Goal: Use online tool/utility: Utilize a website feature to perform a specific function

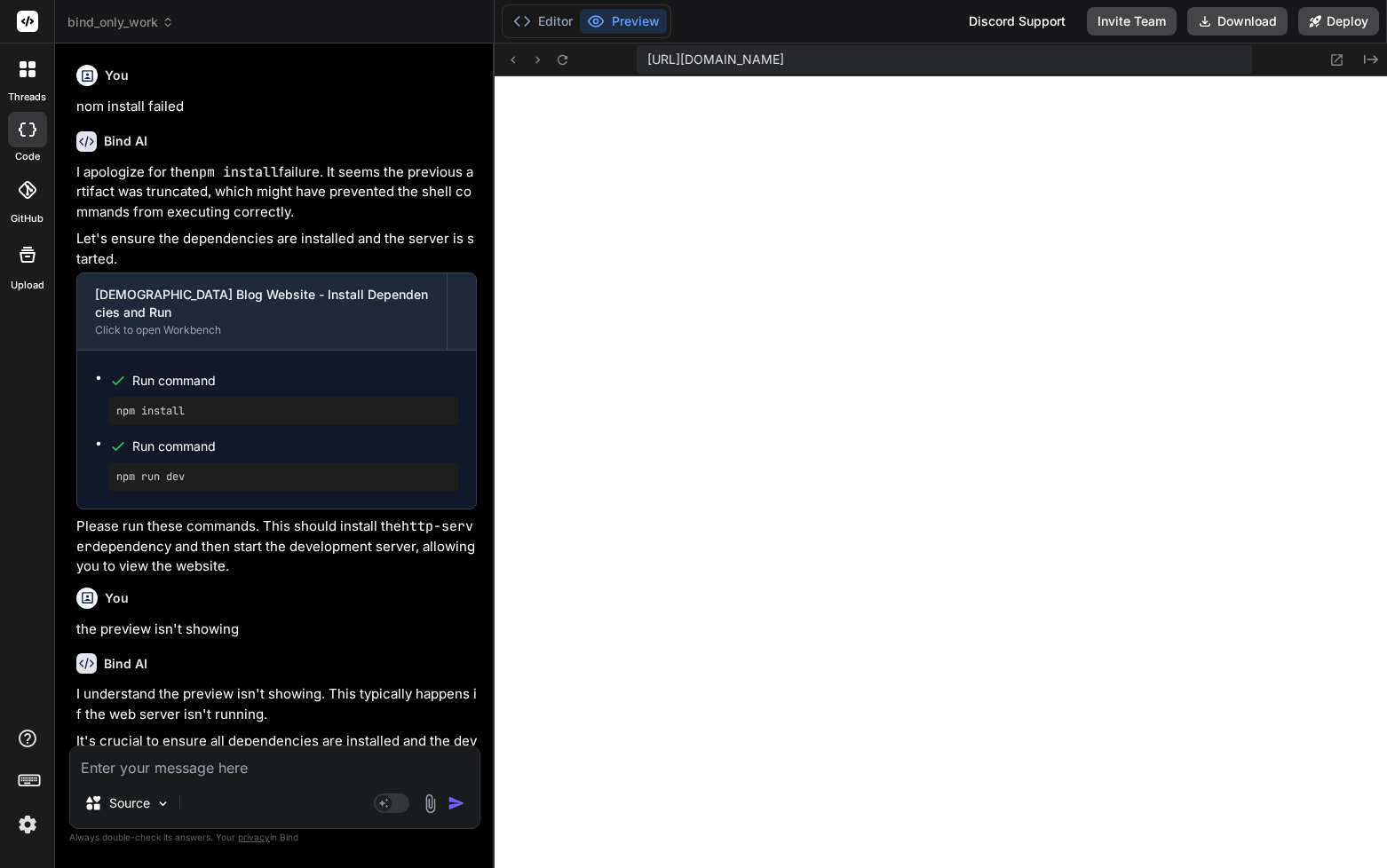
type textarea "x"
type textarea "showNotification('Link copied to clipboard!', 'success'); }).catch(() => { show…"
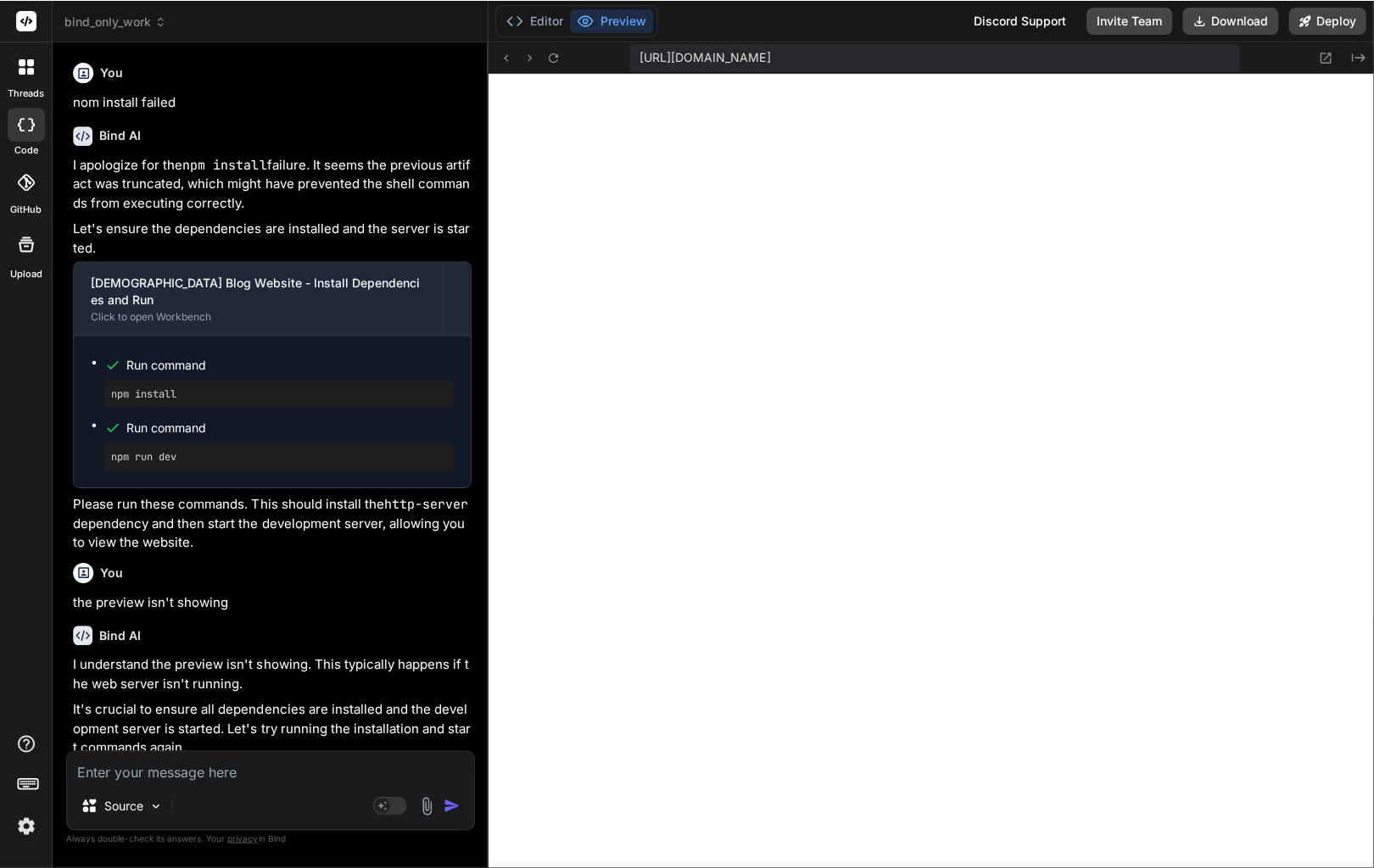
scroll to position [15, 0]
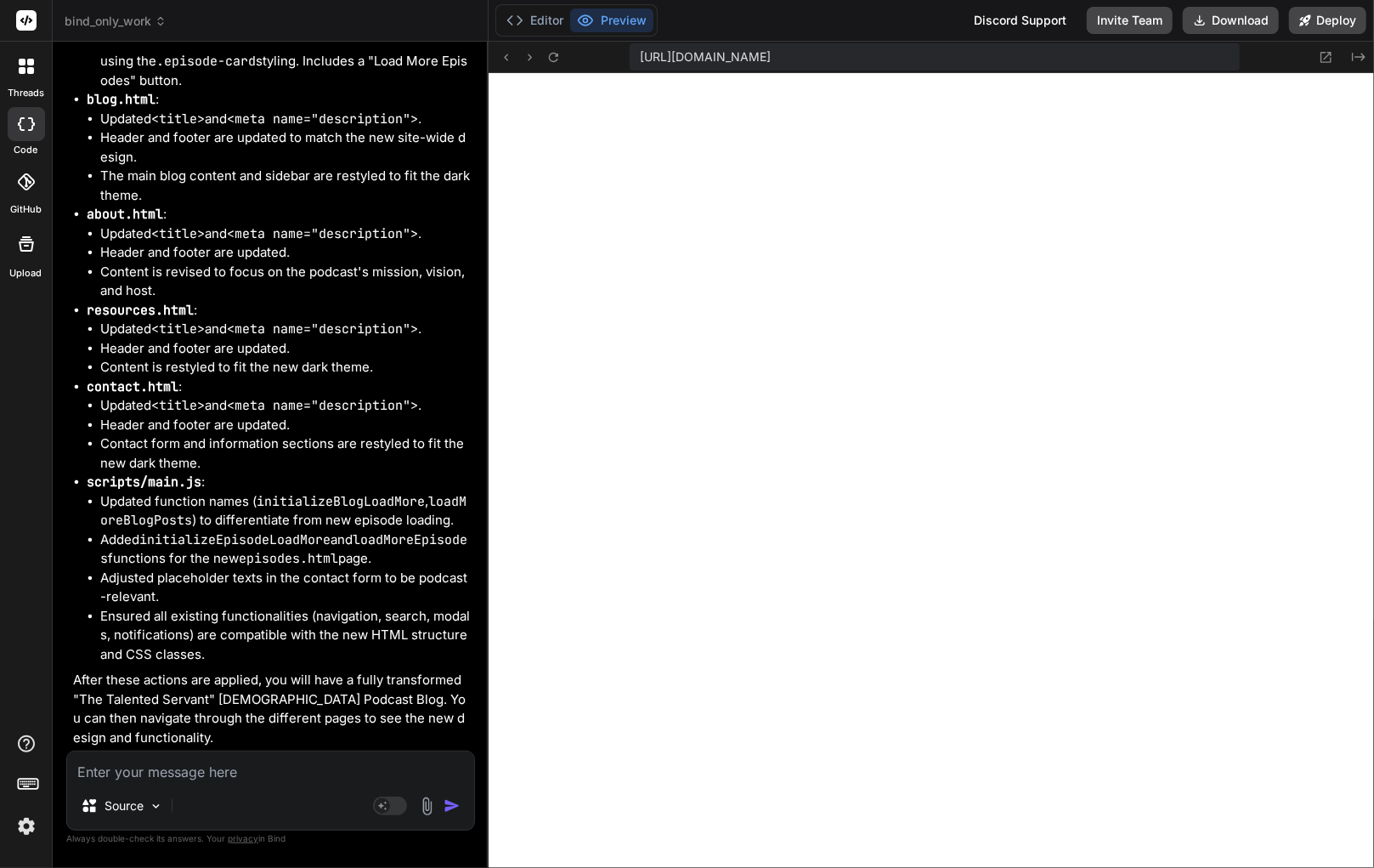
type textarea "x"
click at [545, 22] on button "Editor" at bounding box center [536, 20] width 71 height 24
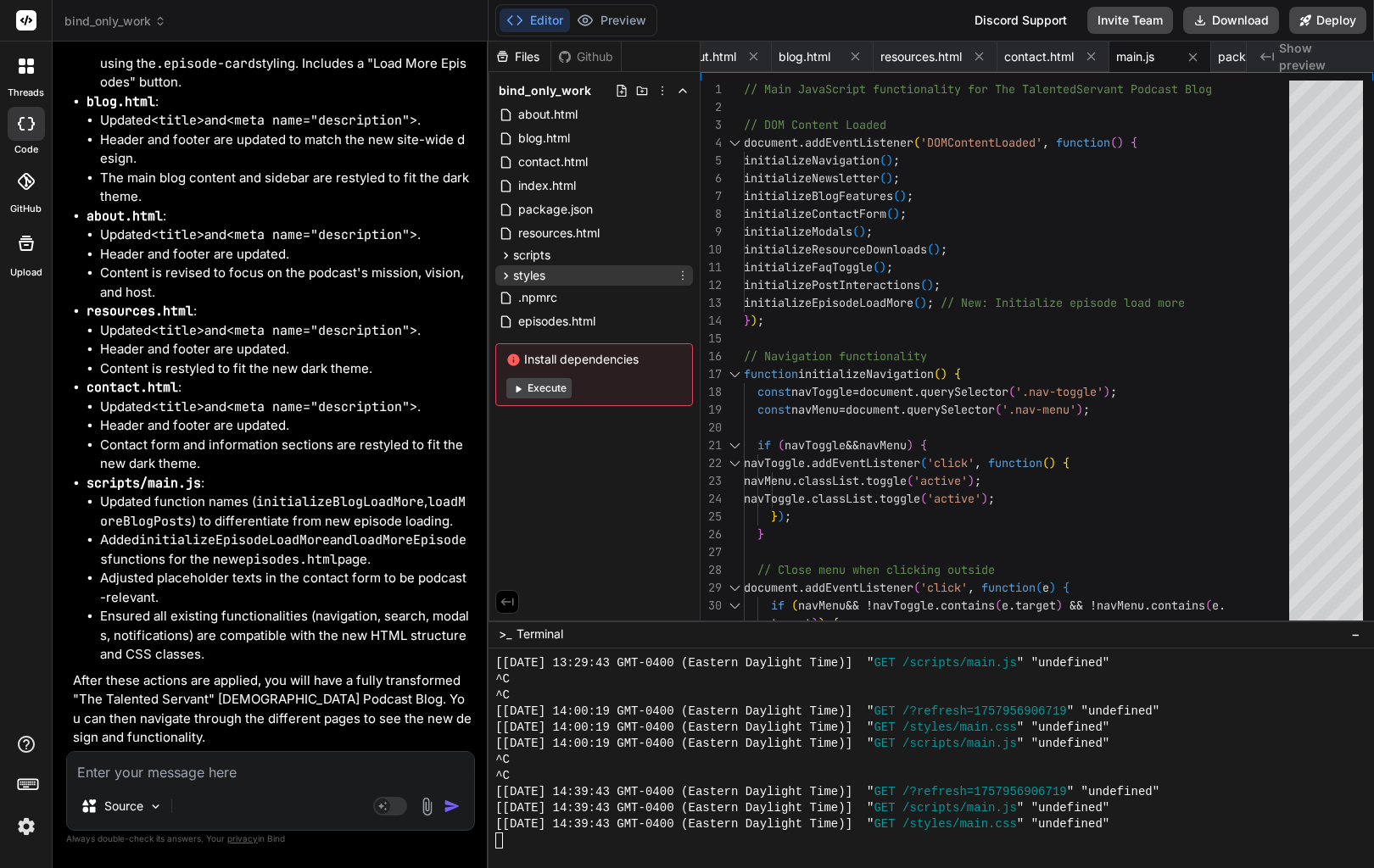
click at [551, 275] on div "styles" at bounding box center [594, 276] width 198 height 21
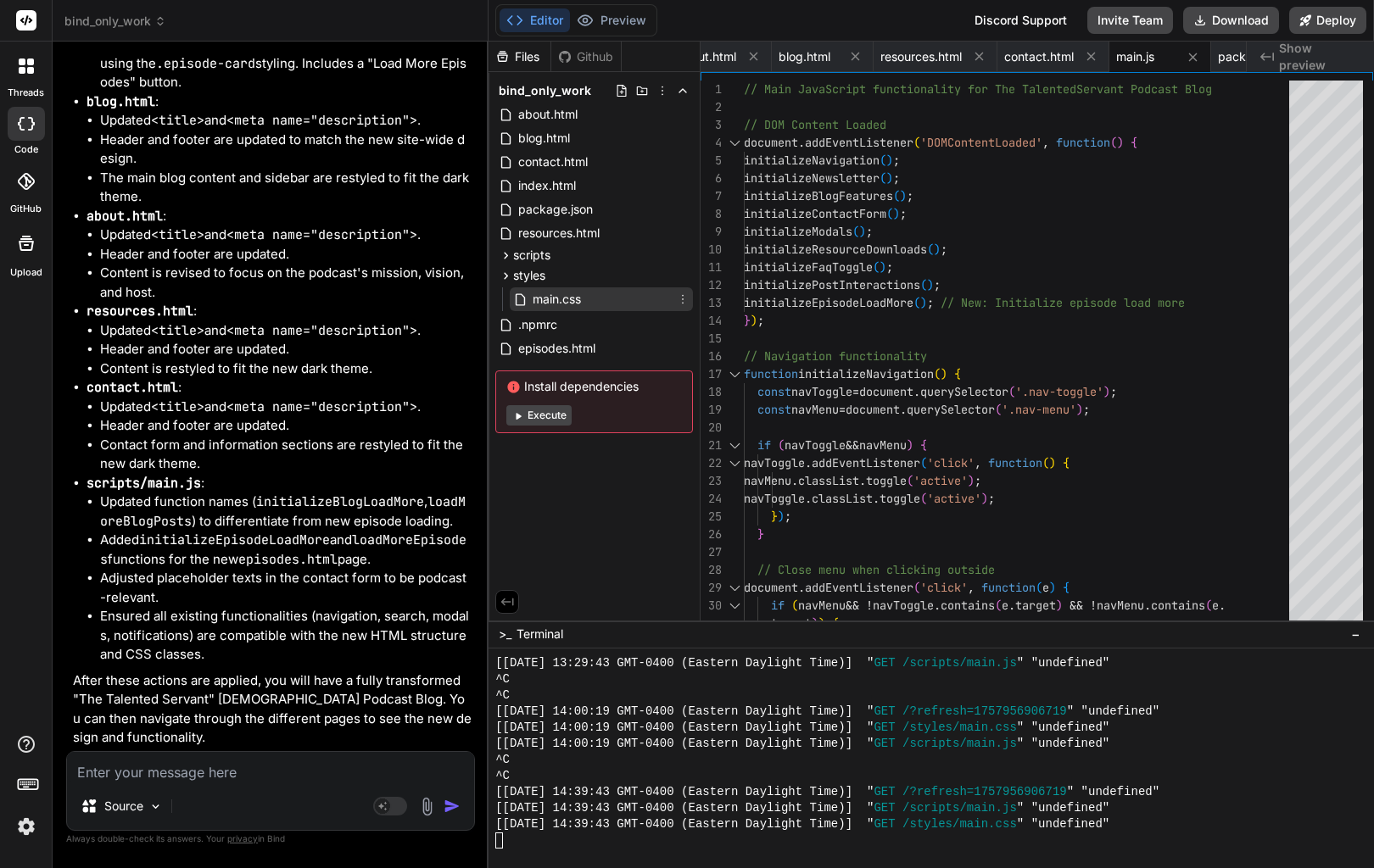
click at [563, 296] on span "main.css" at bounding box center [557, 299] width 52 height 21
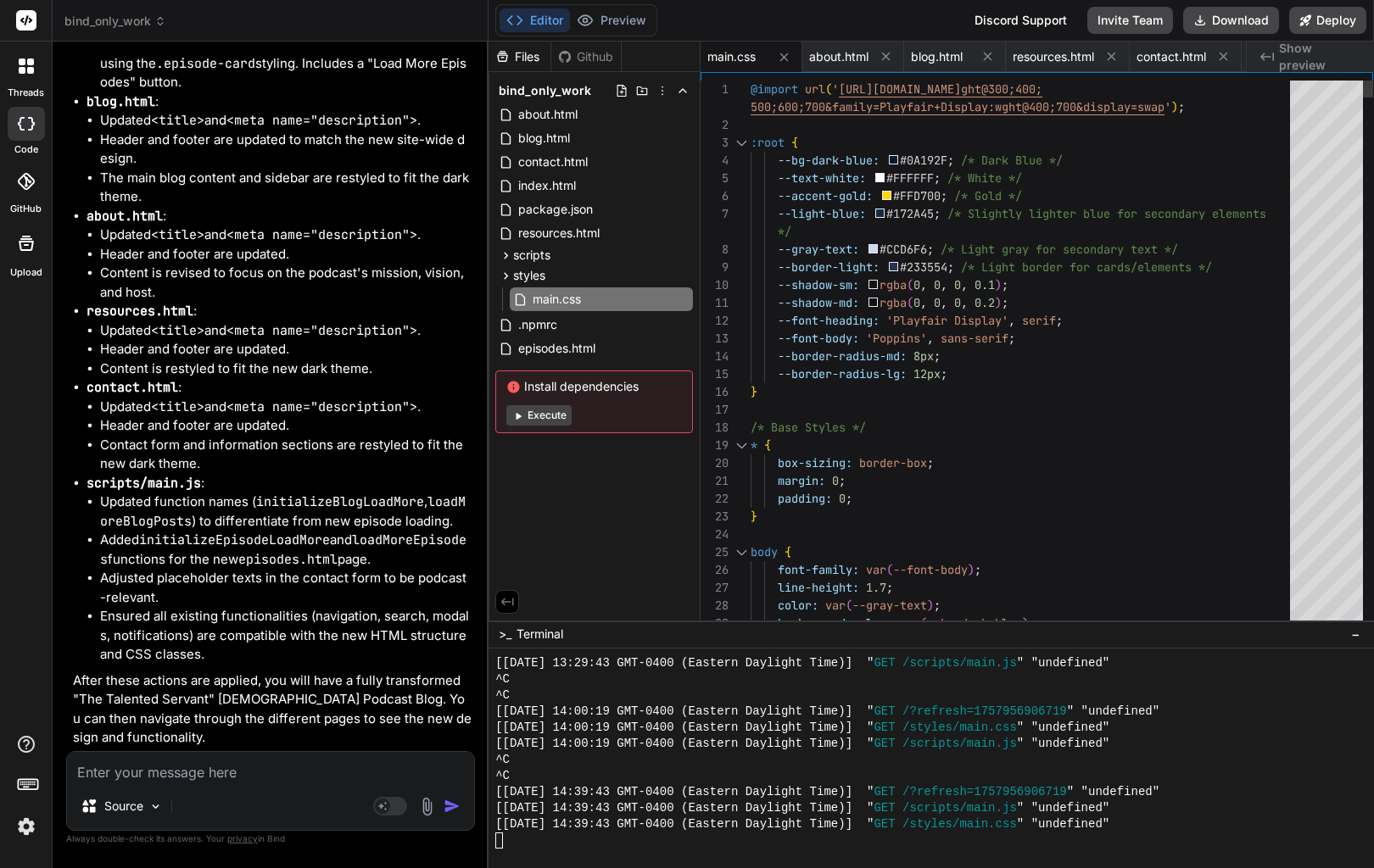
click at [897, 160] on span at bounding box center [894, 160] width 9 height 9
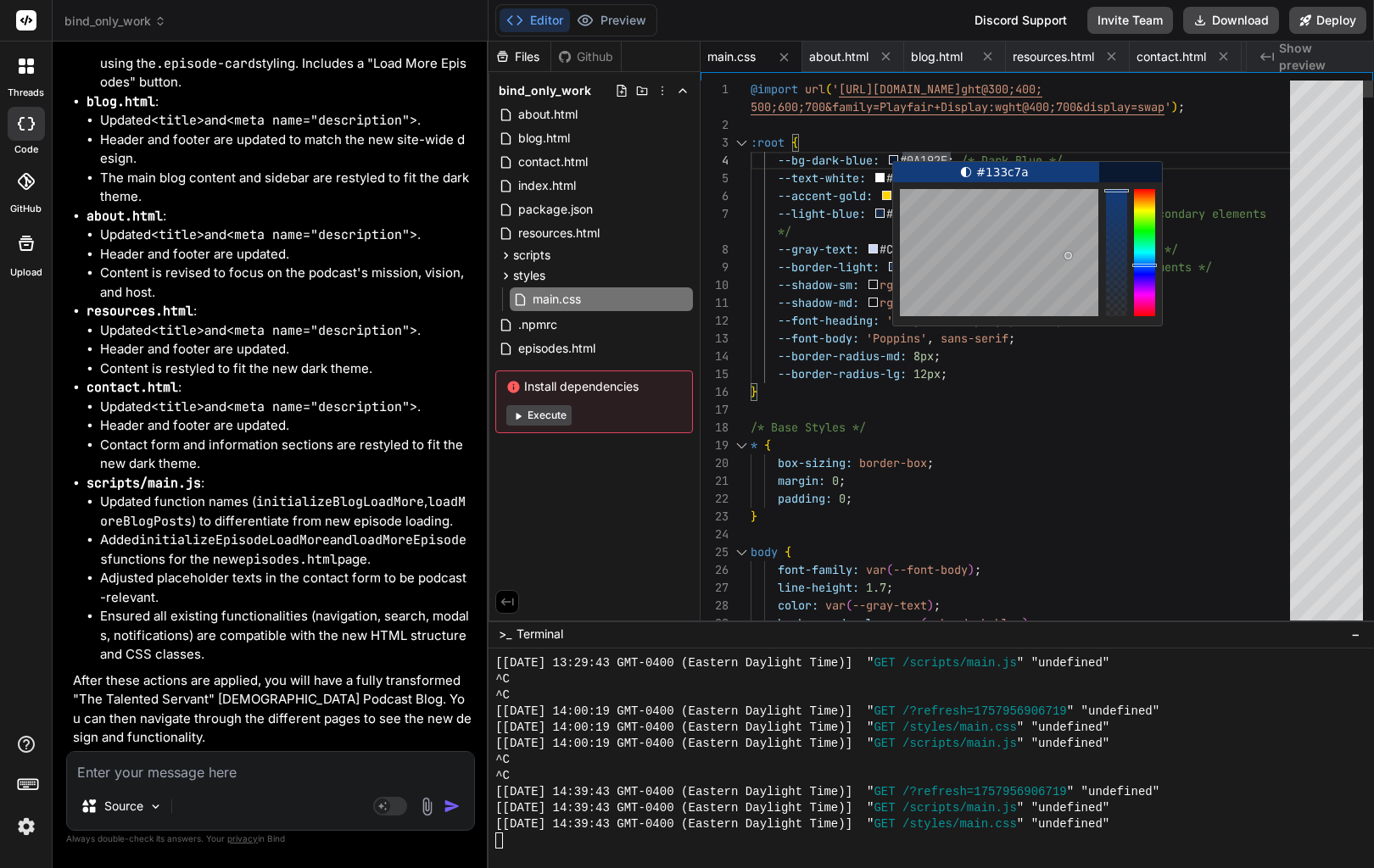
click at [1069, 256] on div at bounding box center [1000, 252] width 200 height 127
click at [1091, 426] on div "/* Base Styles */" at bounding box center [1026, 427] width 550 height 18
click at [1092, 423] on div "/* Base Styles */" at bounding box center [1026, 427] width 550 height 18
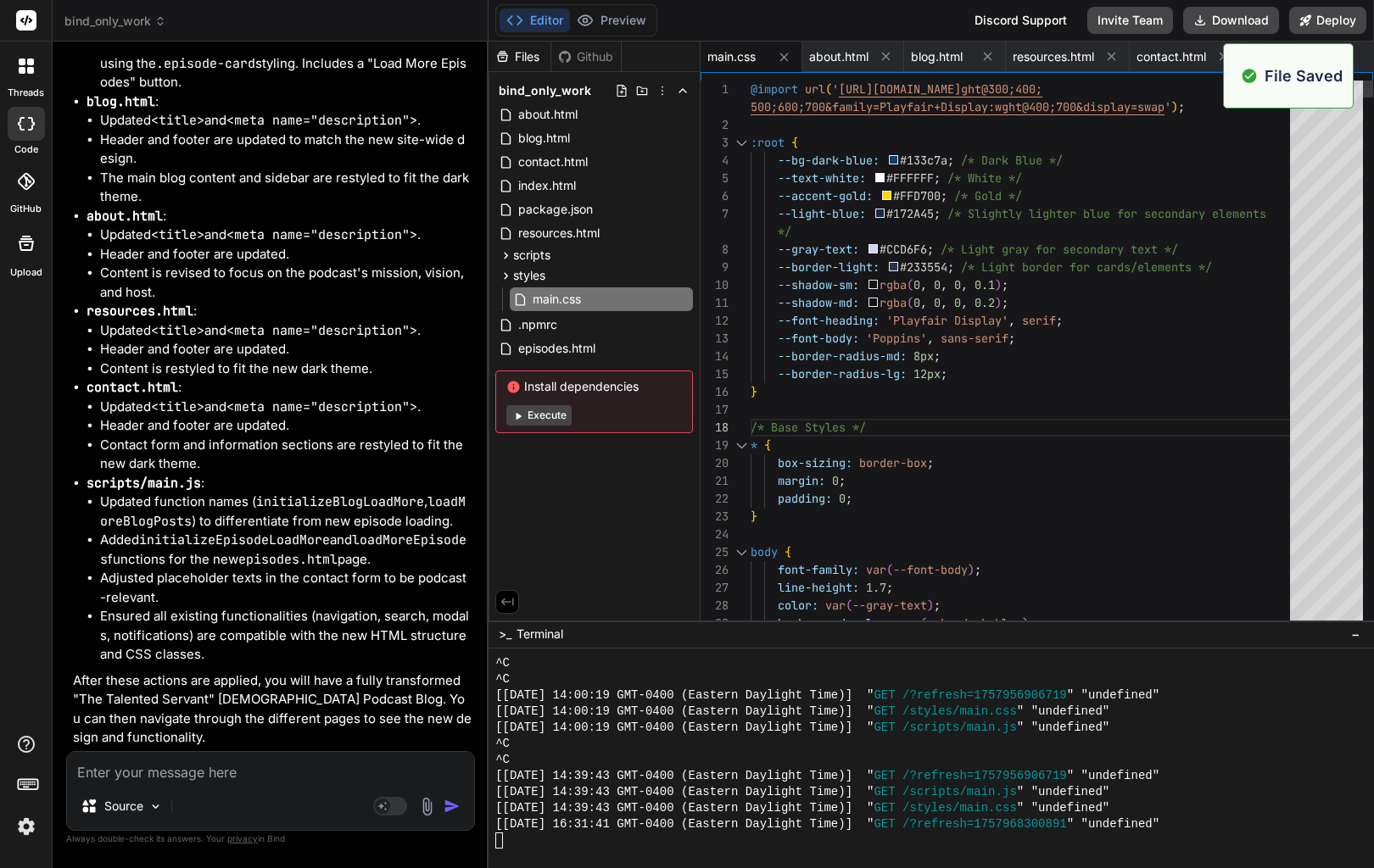
scroll to position [8329, 0]
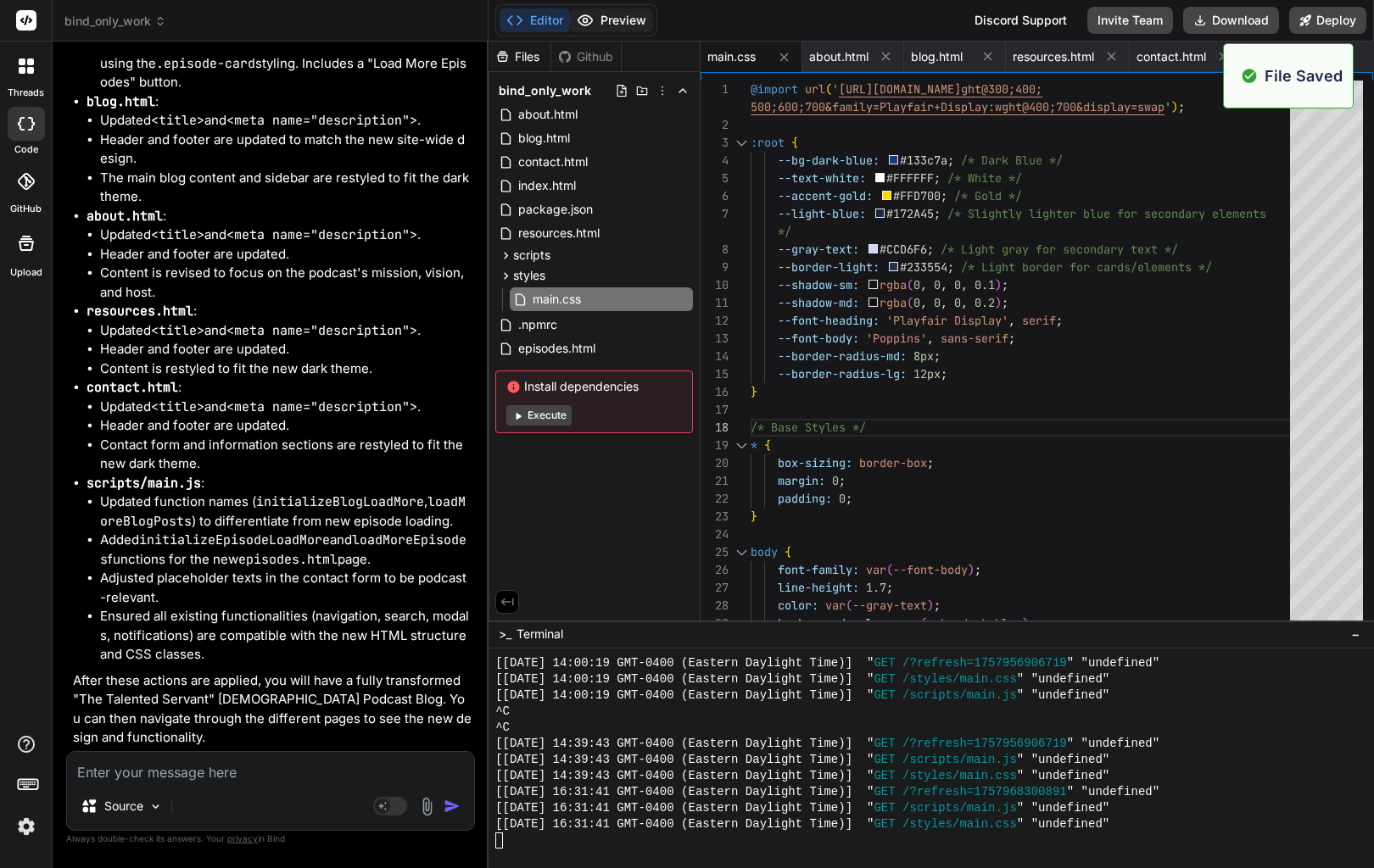
click at [629, 28] on button "Preview" at bounding box center [611, 20] width 83 height 24
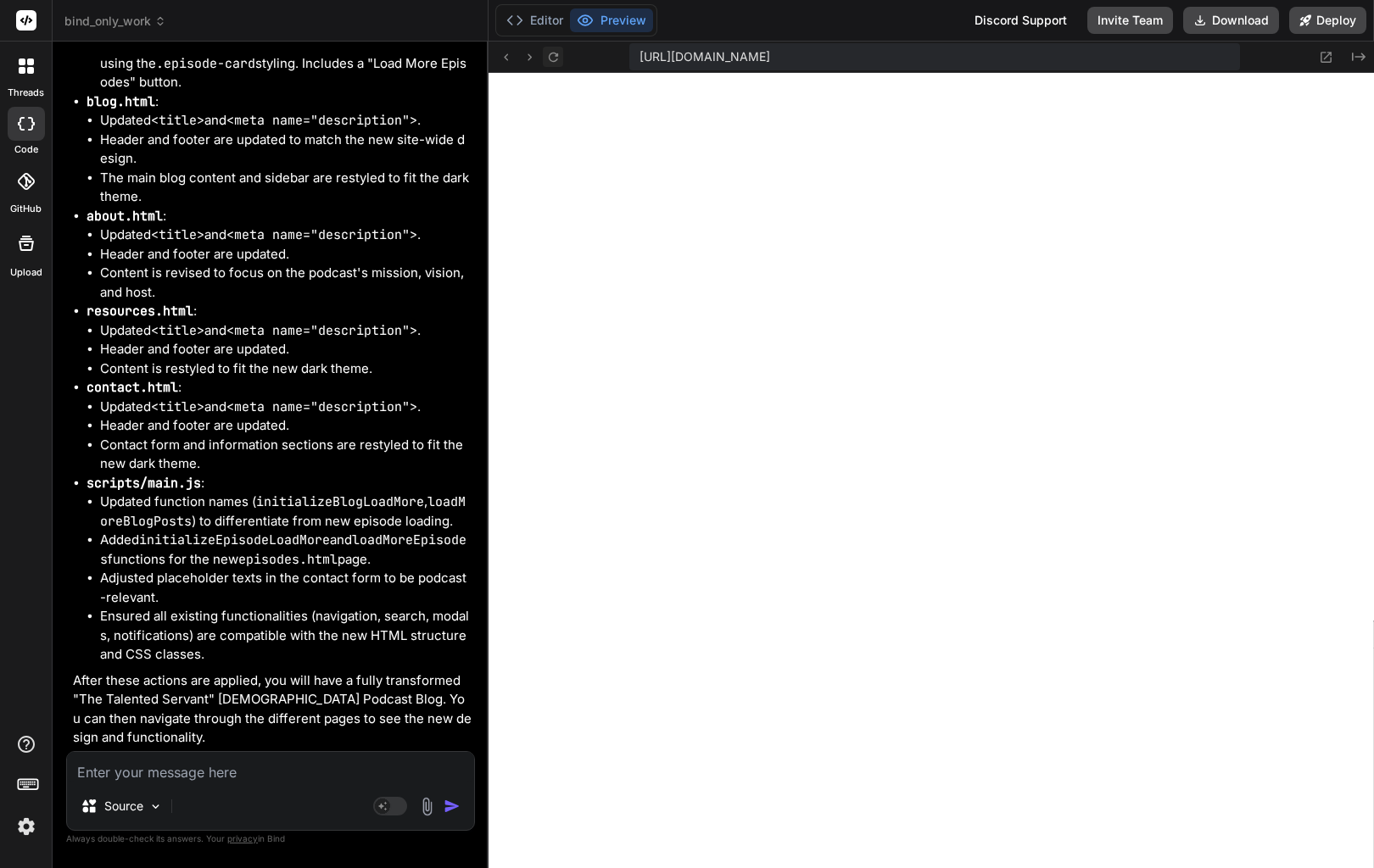
click at [551, 56] on icon at bounding box center [553, 56] width 14 height 14
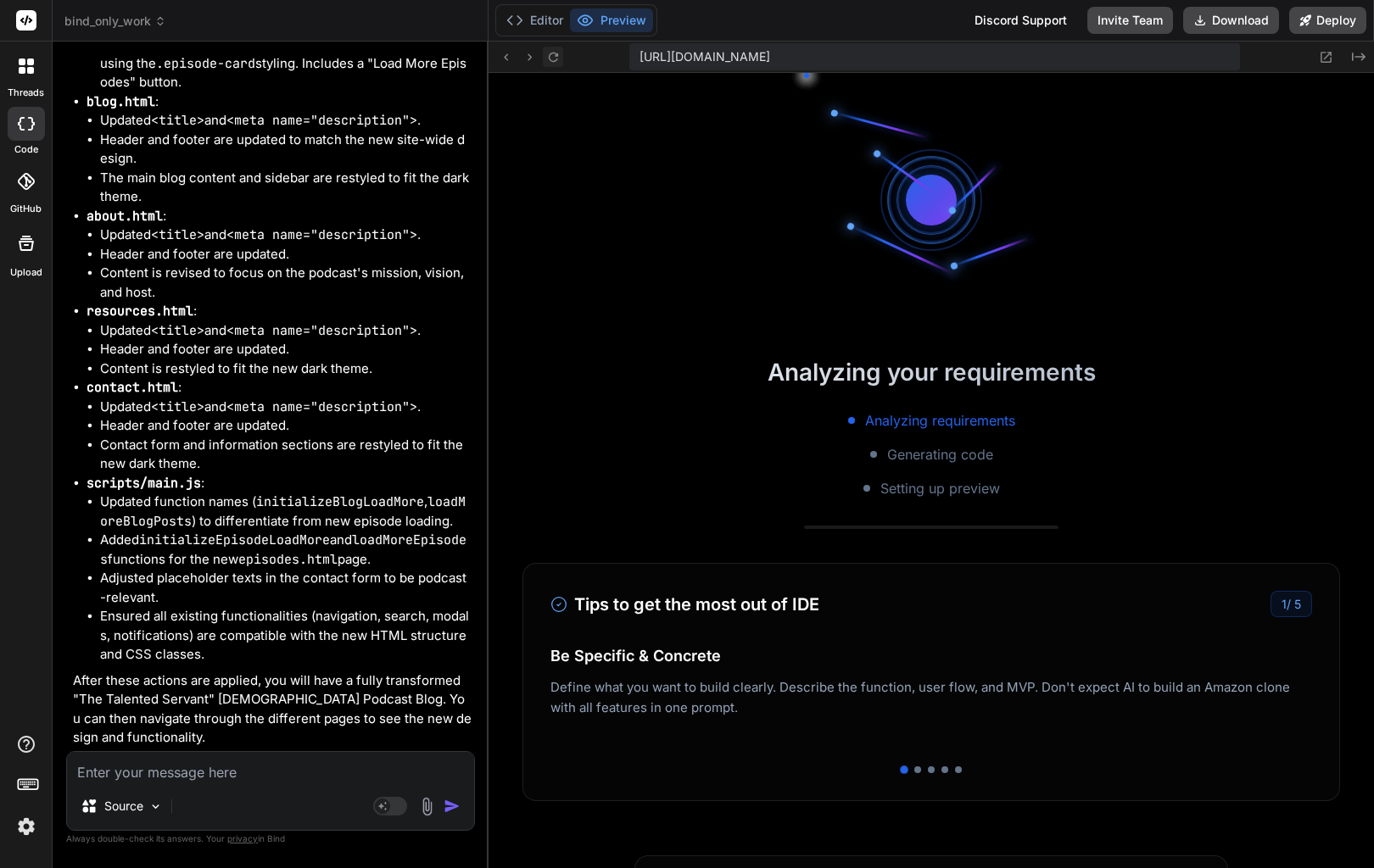
scroll to position [8378, 0]
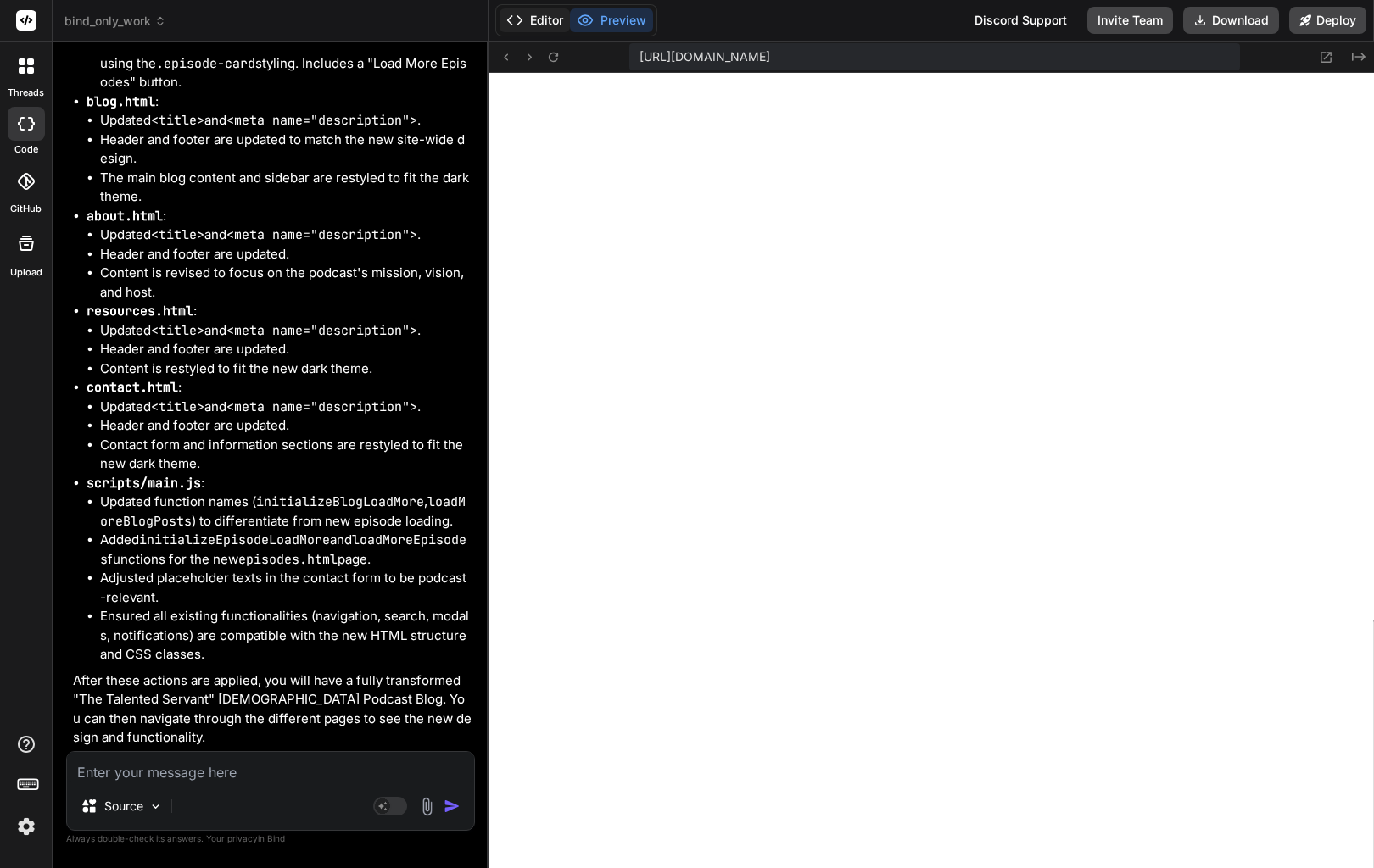
click at [542, 22] on button "Editor" at bounding box center [535, 20] width 71 height 24
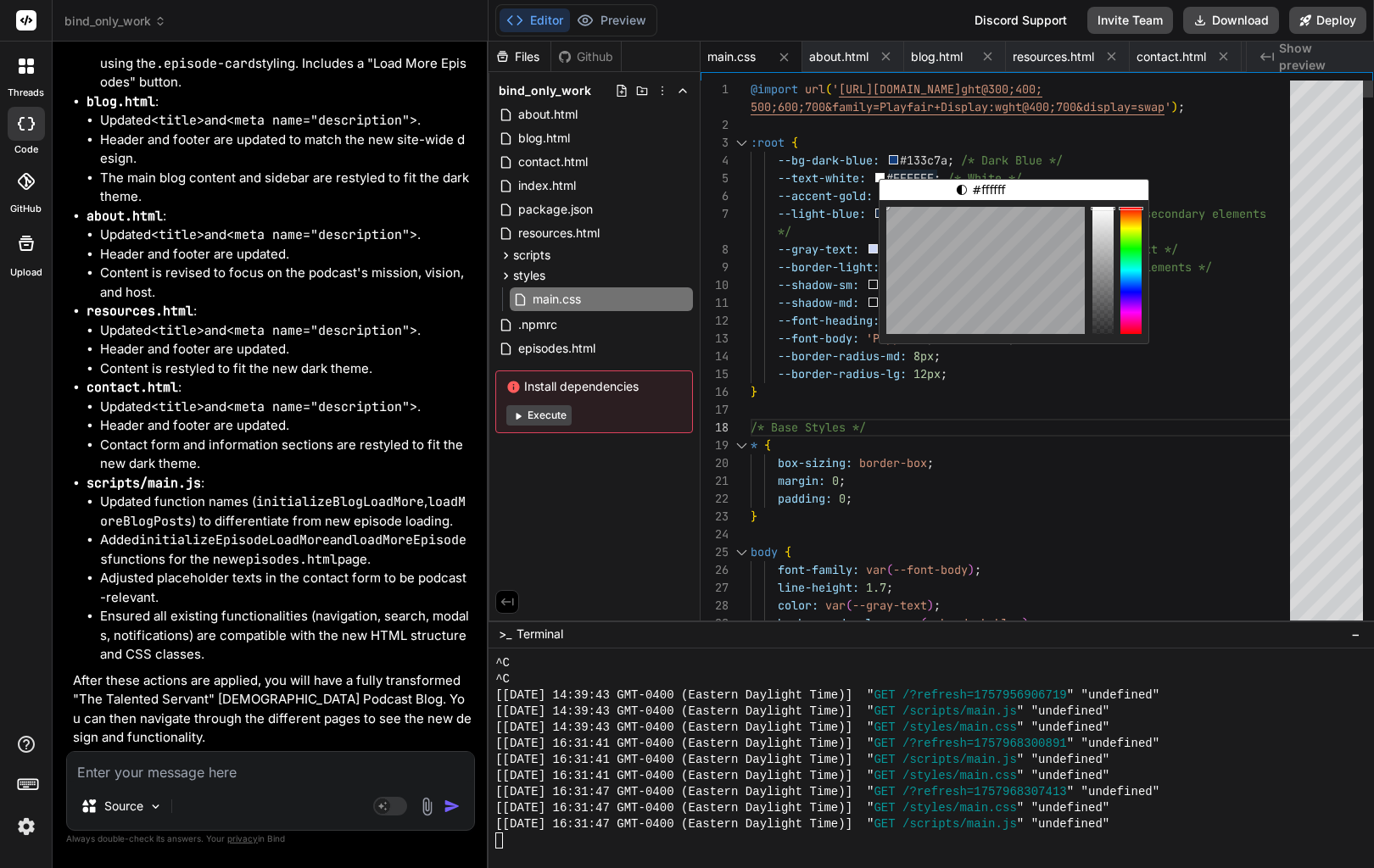
click at [897, 158] on span at bounding box center [894, 160] width 9 height 9
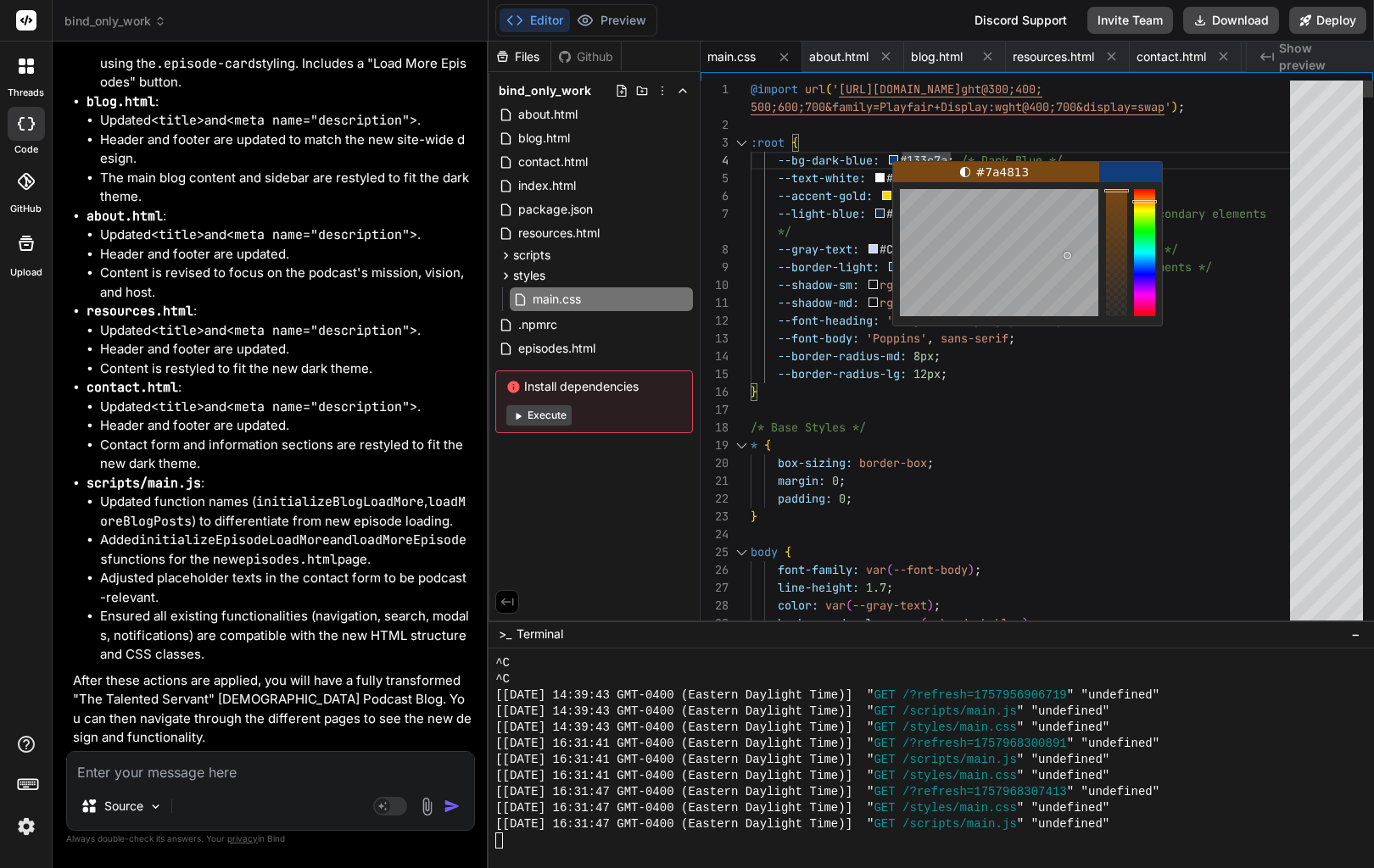
click at [1151, 201] on div at bounding box center [1144, 252] width 22 height 127
click at [1079, 209] on div at bounding box center [1000, 252] width 200 height 127
click at [1096, 415] on div at bounding box center [1026, 410] width 550 height 18
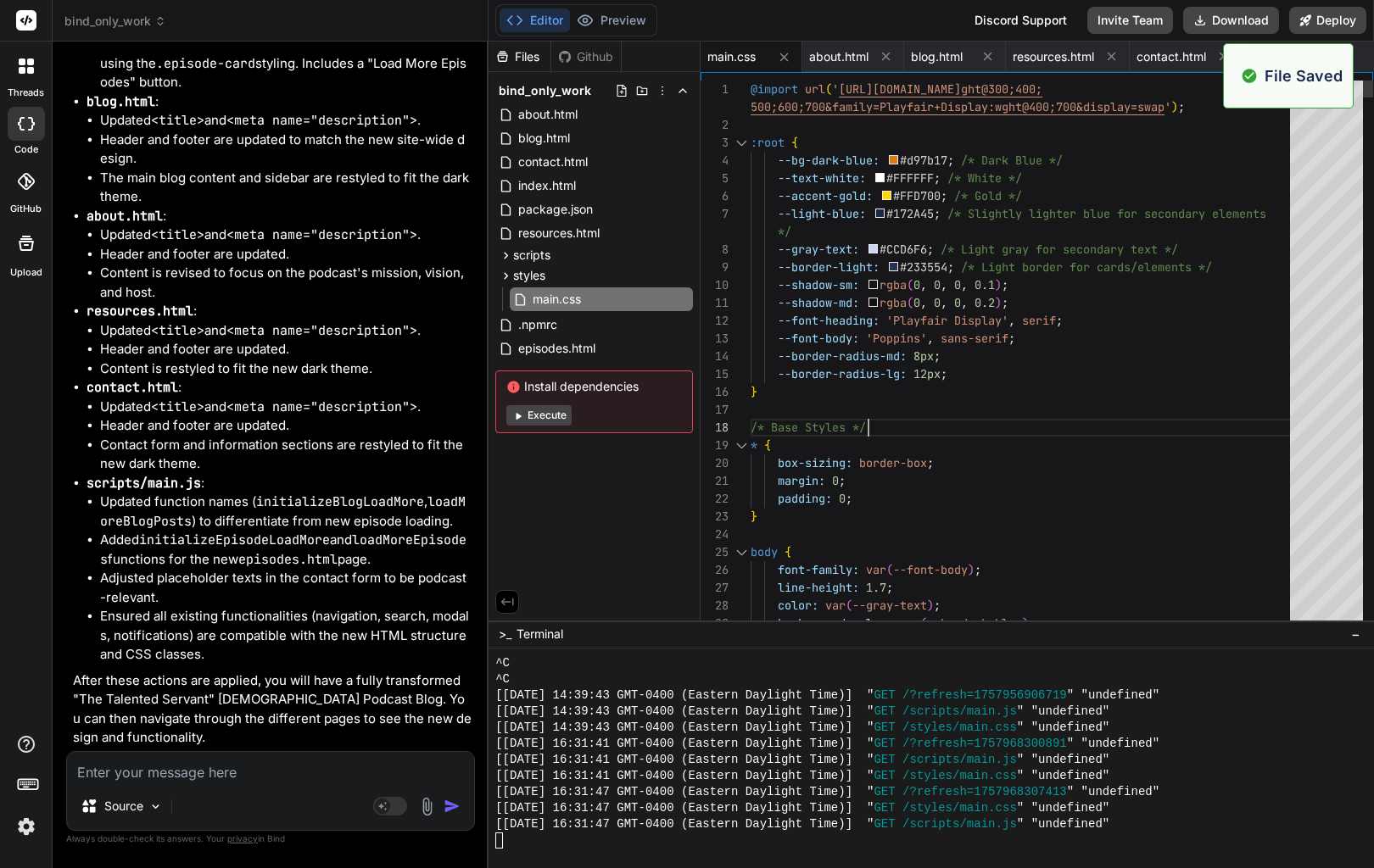
scroll to position [8425, 0]
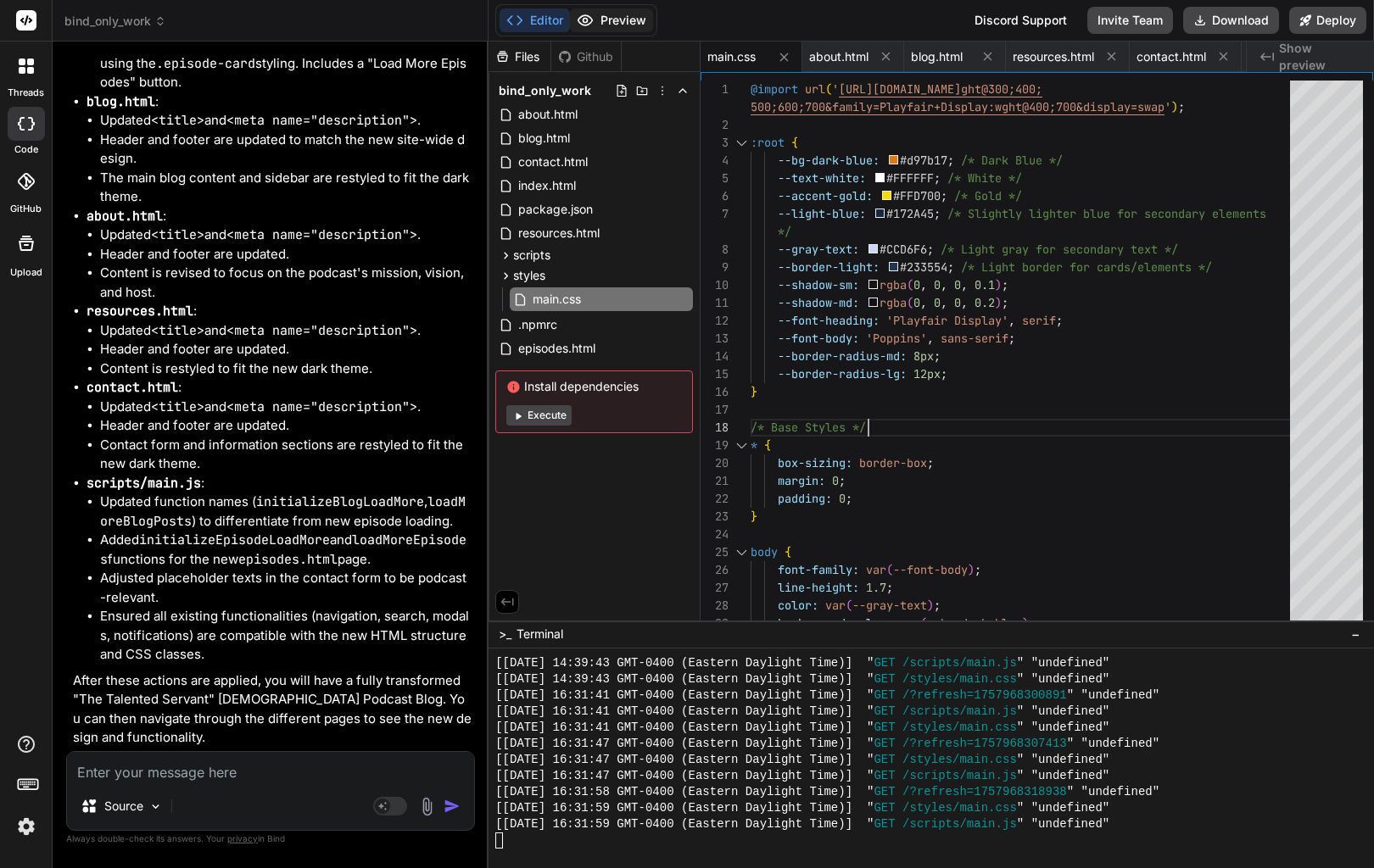
click at [619, 18] on button "Preview" at bounding box center [611, 20] width 83 height 24
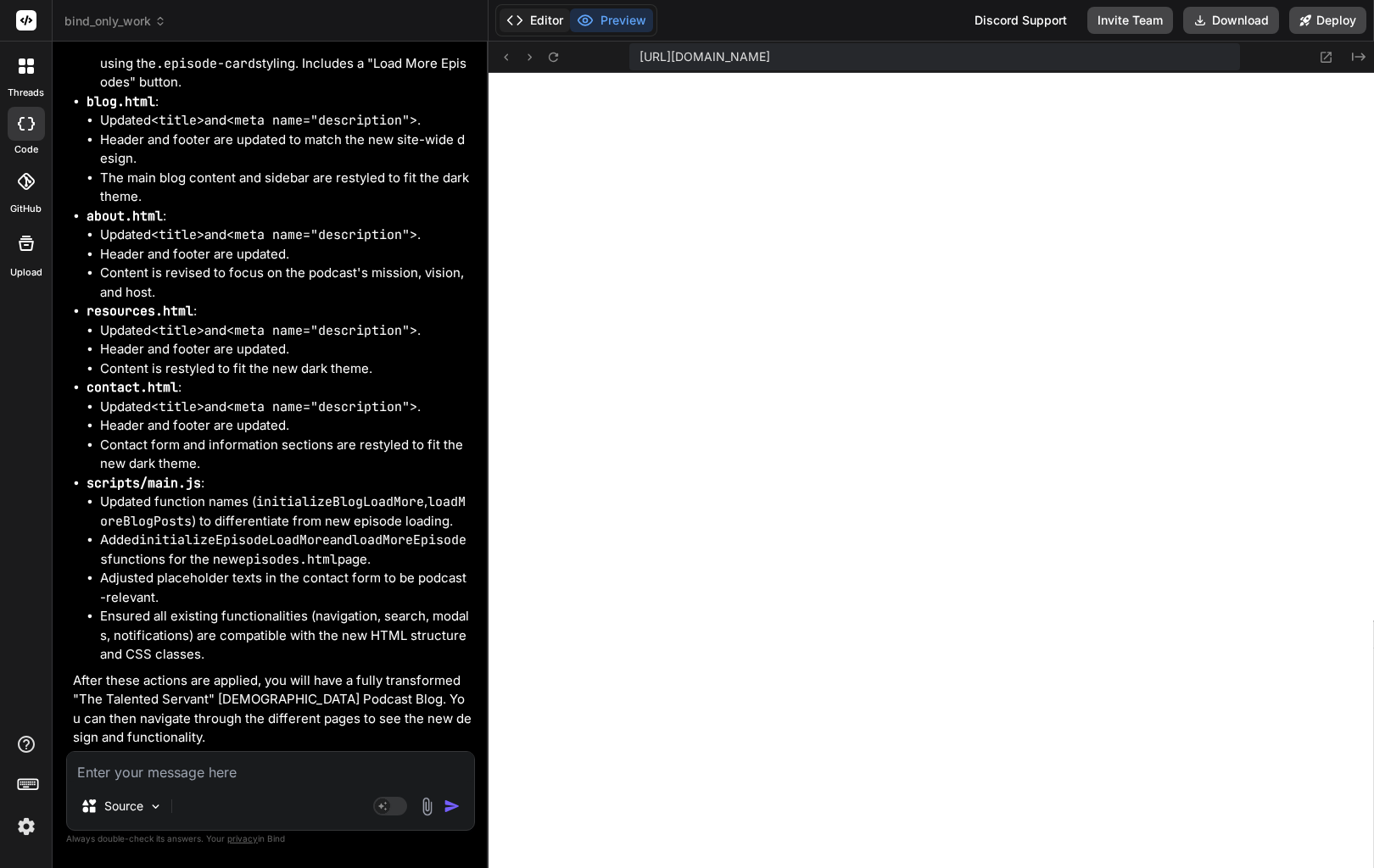
click at [542, 13] on button "Editor" at bounding box center [535, 20] width 71 height 24
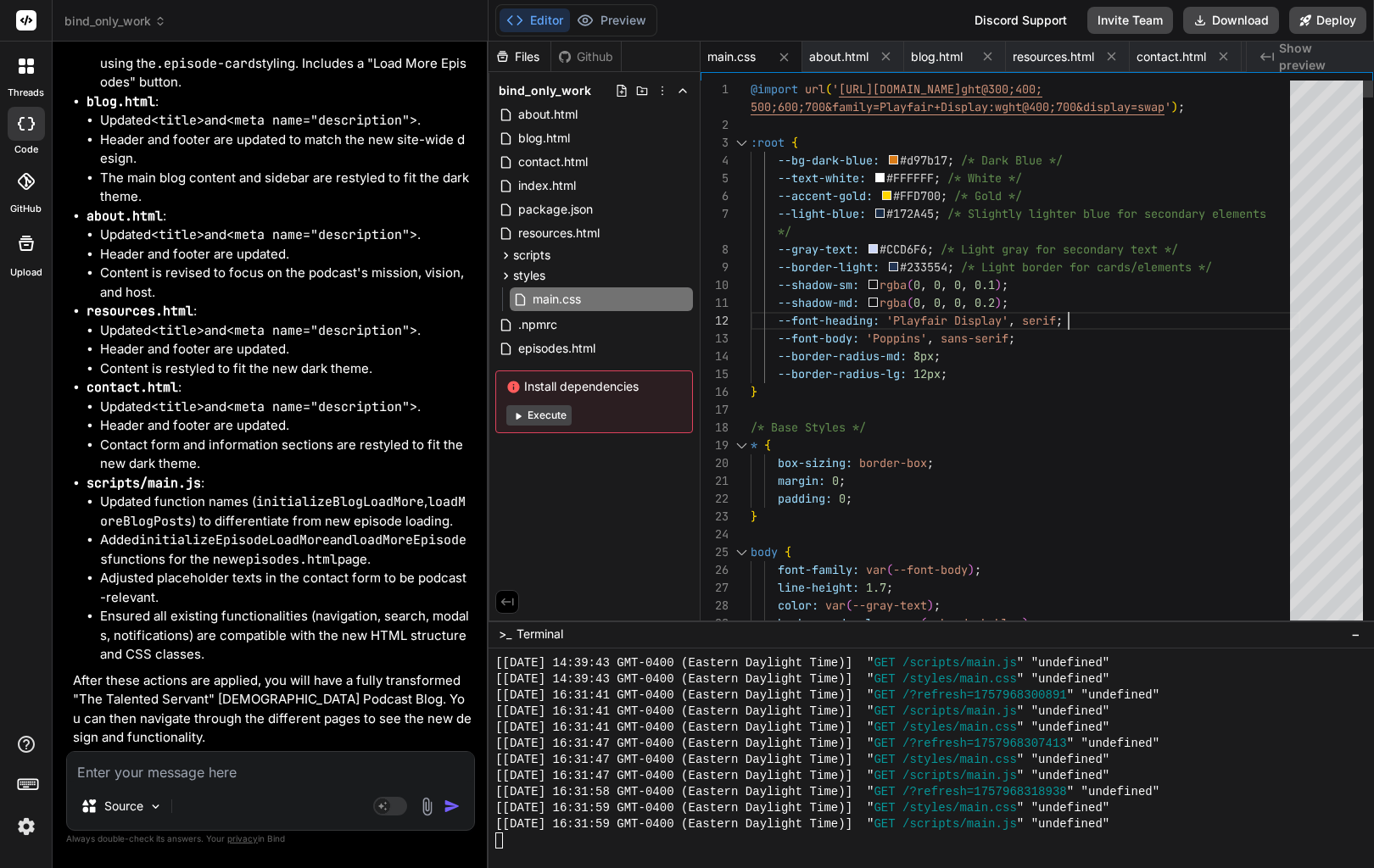
click at [1096, 305] on div "--shadow-md: rgba ( 0 , 0 , 0 , 0.2 ) ;" at bounding box center [1026, 303] width 550 height 18
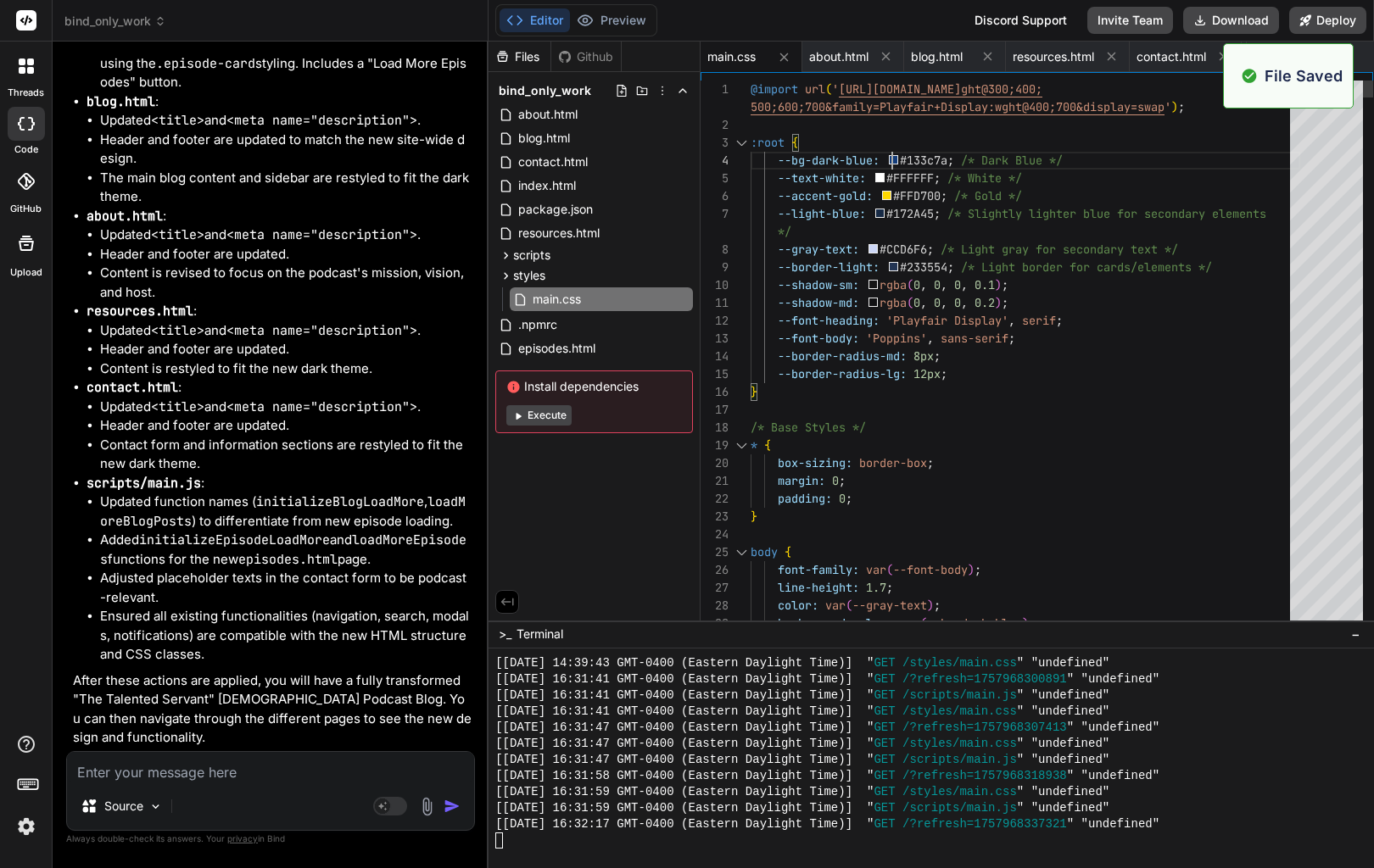
scroll to position [8474, 0]
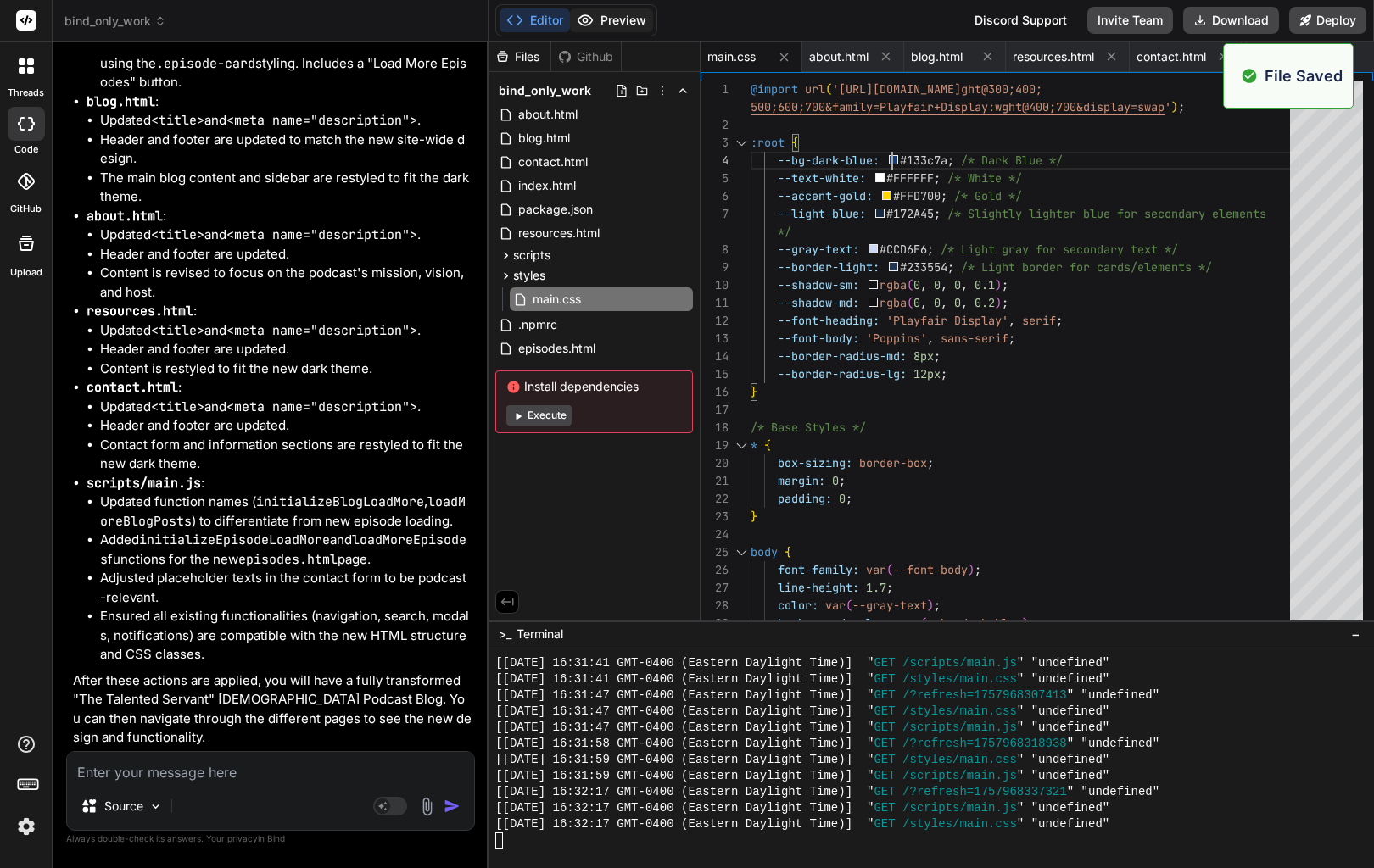
click at [616, 14] on button "Preview" at bounding box center [611, 20] width 83 height 24
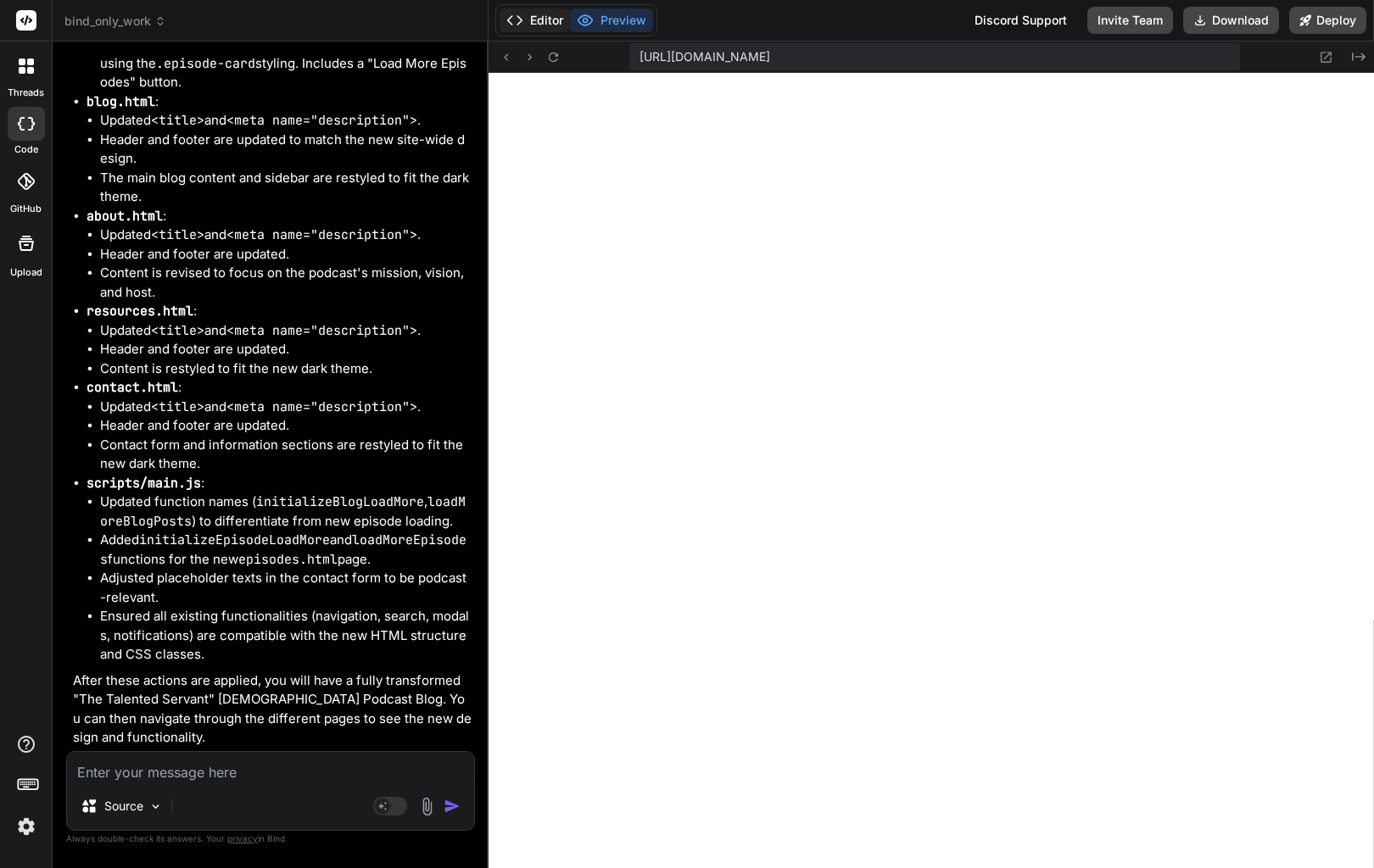
click at [547, 24] on button "Editor" at bounding box center [535, 20] width 71 height 24
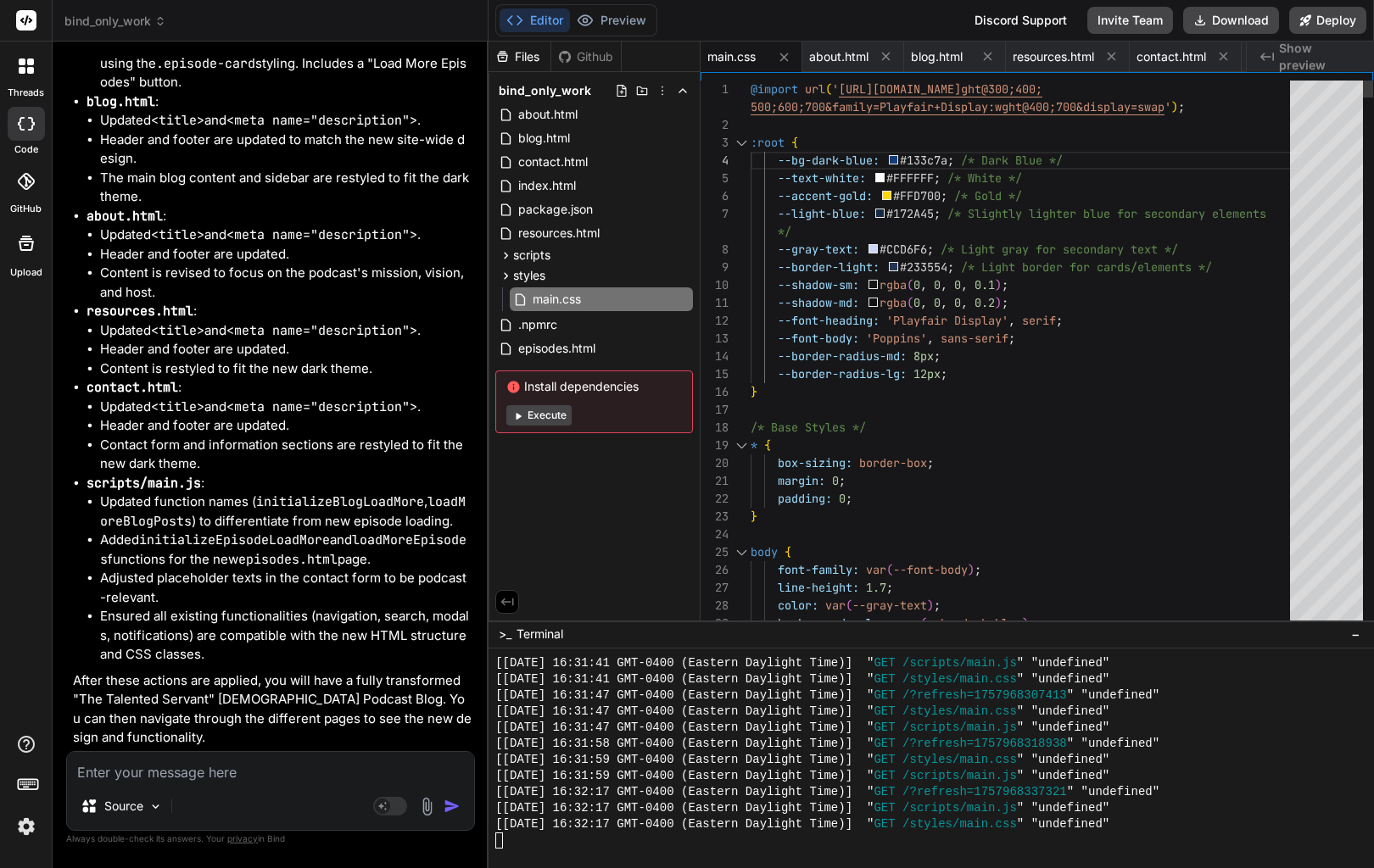
click at [896, 160] on span at bounding box center [894, 160] width 9 height 9
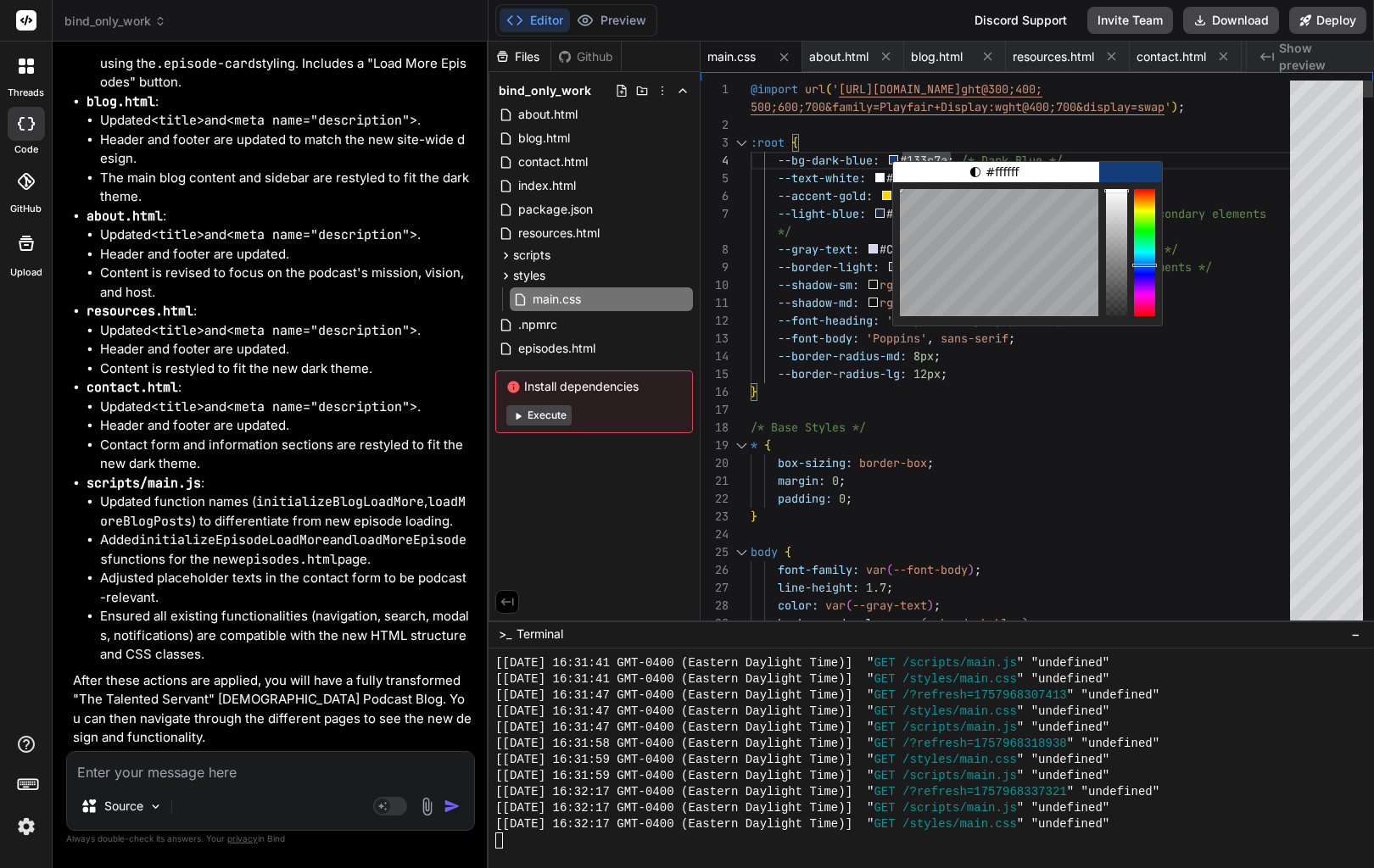
click at [891, 178] on div "1 2 3 4 5 6 7 8 9 10 11 12 13 14 15 16 17 18 19 20 21 22 23 24 25 26 27 28 29 3…" at bounding box center [1037, 385] width 672 height 625
click at [1091, 421] on div "/* Base Styles */" at bounding box center [1026, 427] width 550 height 18
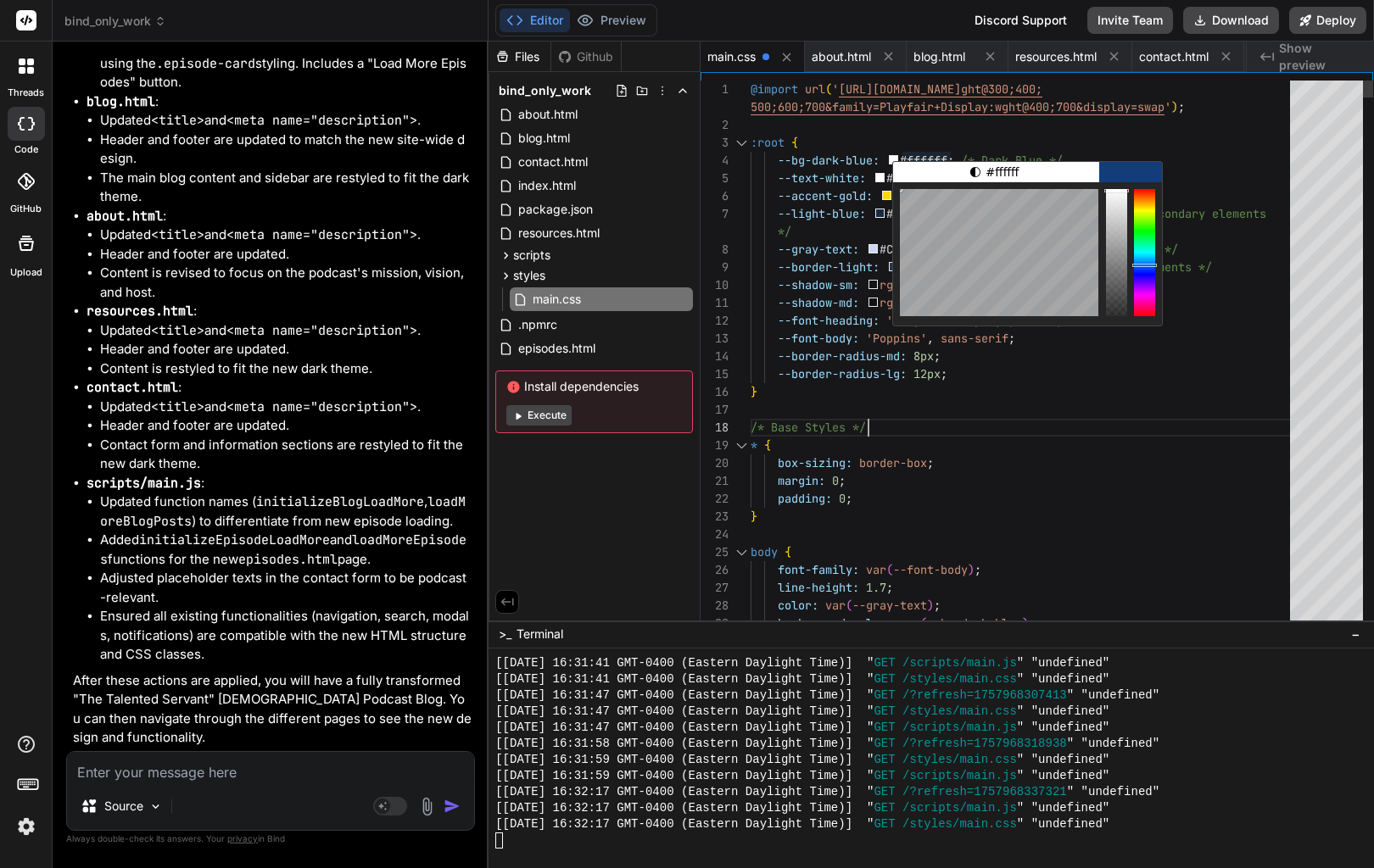
click at [1123, 410] on div at bounding box center [1026, 410] width 550 height 18
click at [1113, 346] on div "--font-body: 'Poppins' , sans-serif ;" at bounding box center [1026, 338] width 550 height 18
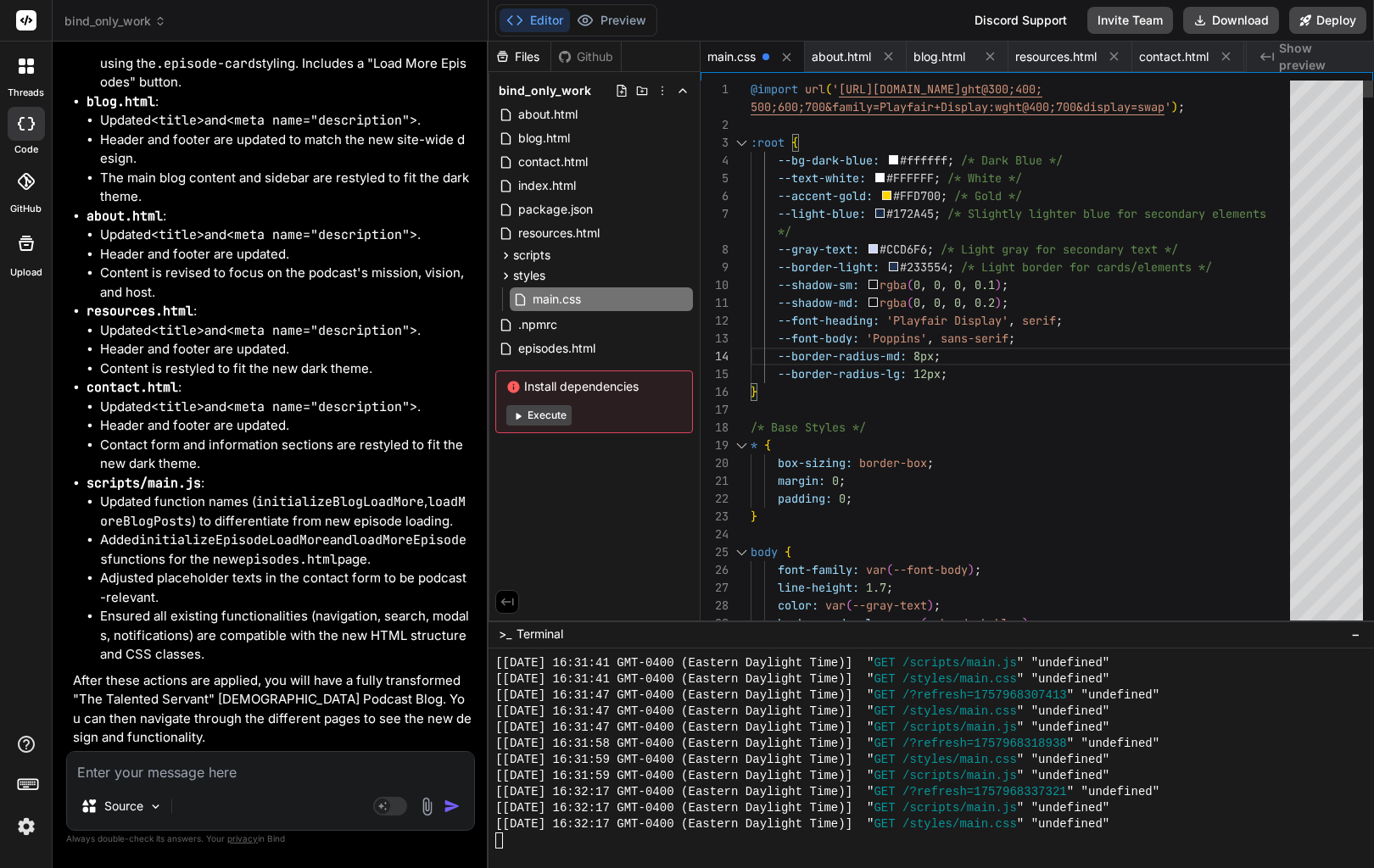
scroll to position [8522, 0]
click at [637, 18] on button "Preview" at bounding box center [611, 20] width 83 height 24
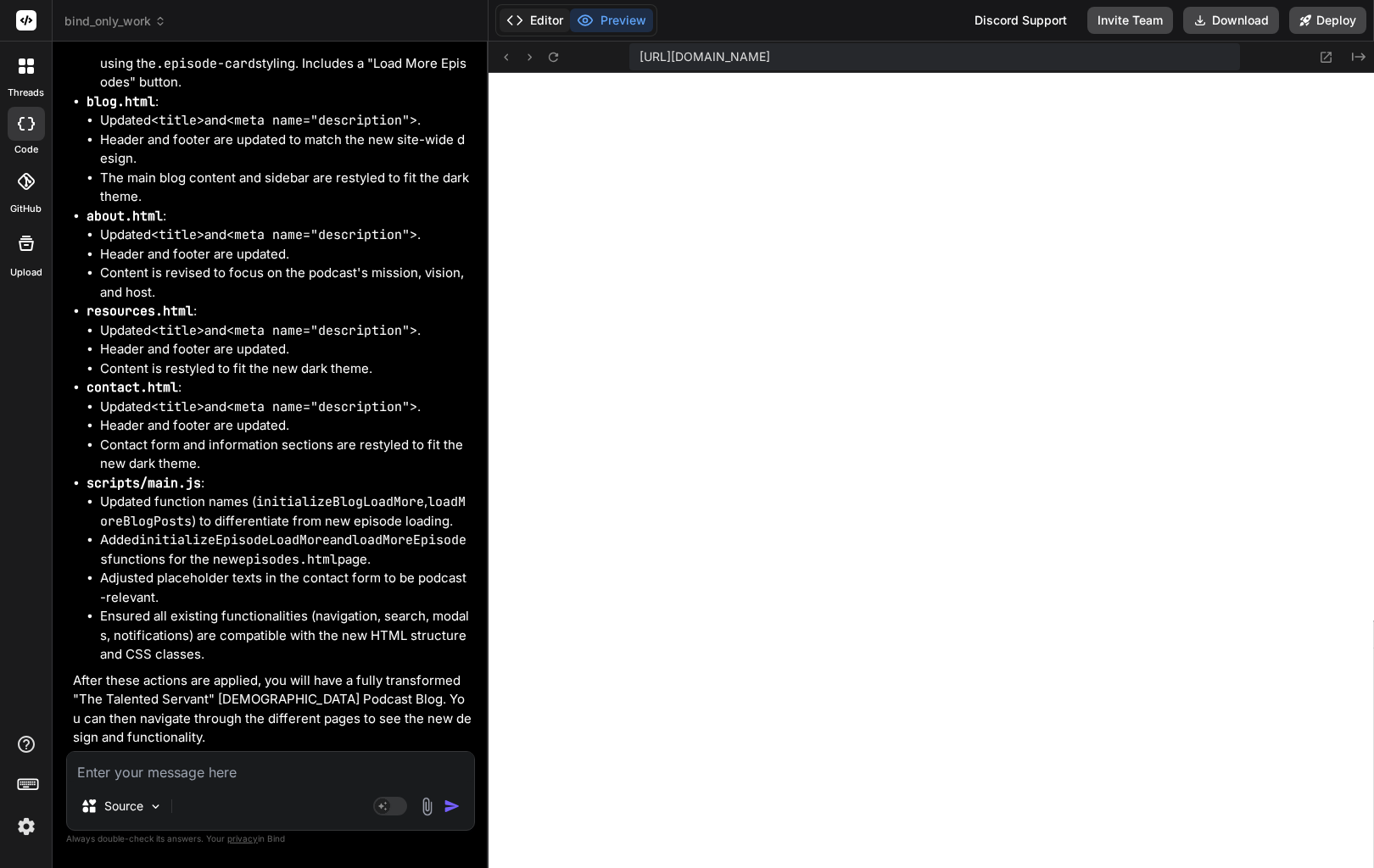
click at [538, 22] on button "Editor" at bounding box center [535, 20] width 71 height 24
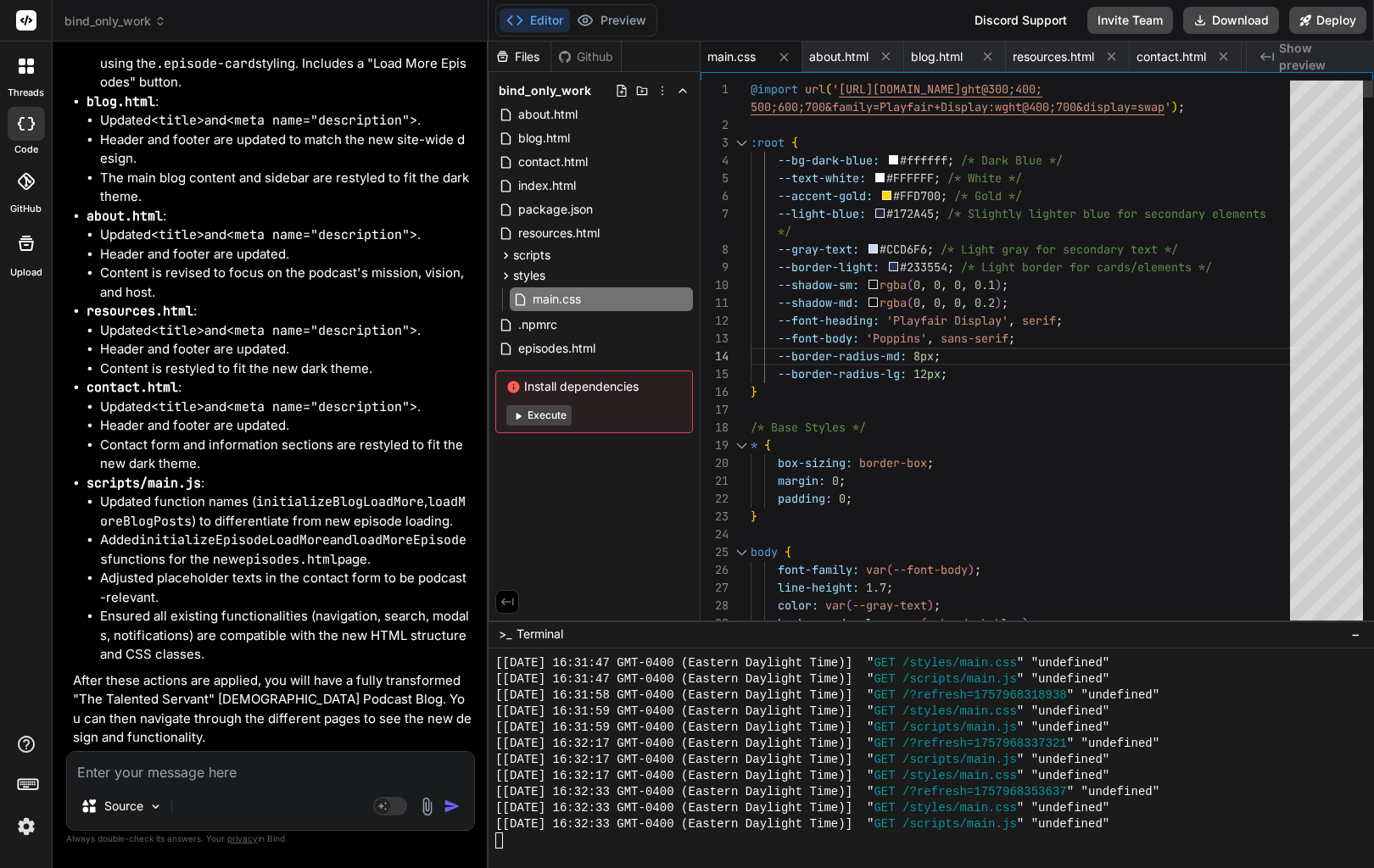
click at [1184, 483] on div "margin: 0 ;" at bounding box center [1026, 481] width 550 height 18
type textarea "@import url('[URL][DOMAIN_NAME]); :root { --bg-dark-blue: #133c7a; /* Dark Blue…"
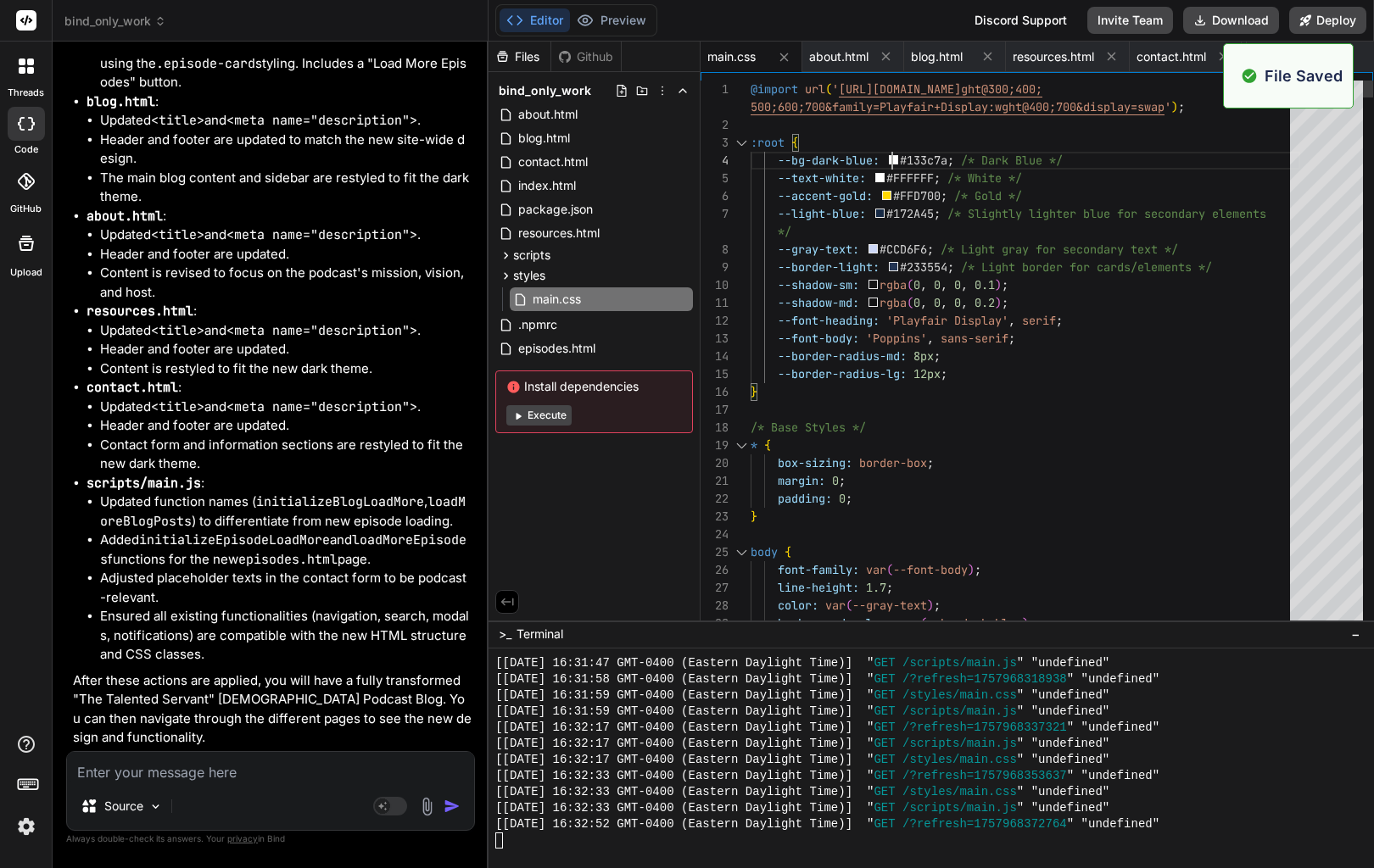
scroll to position [8571, 0]
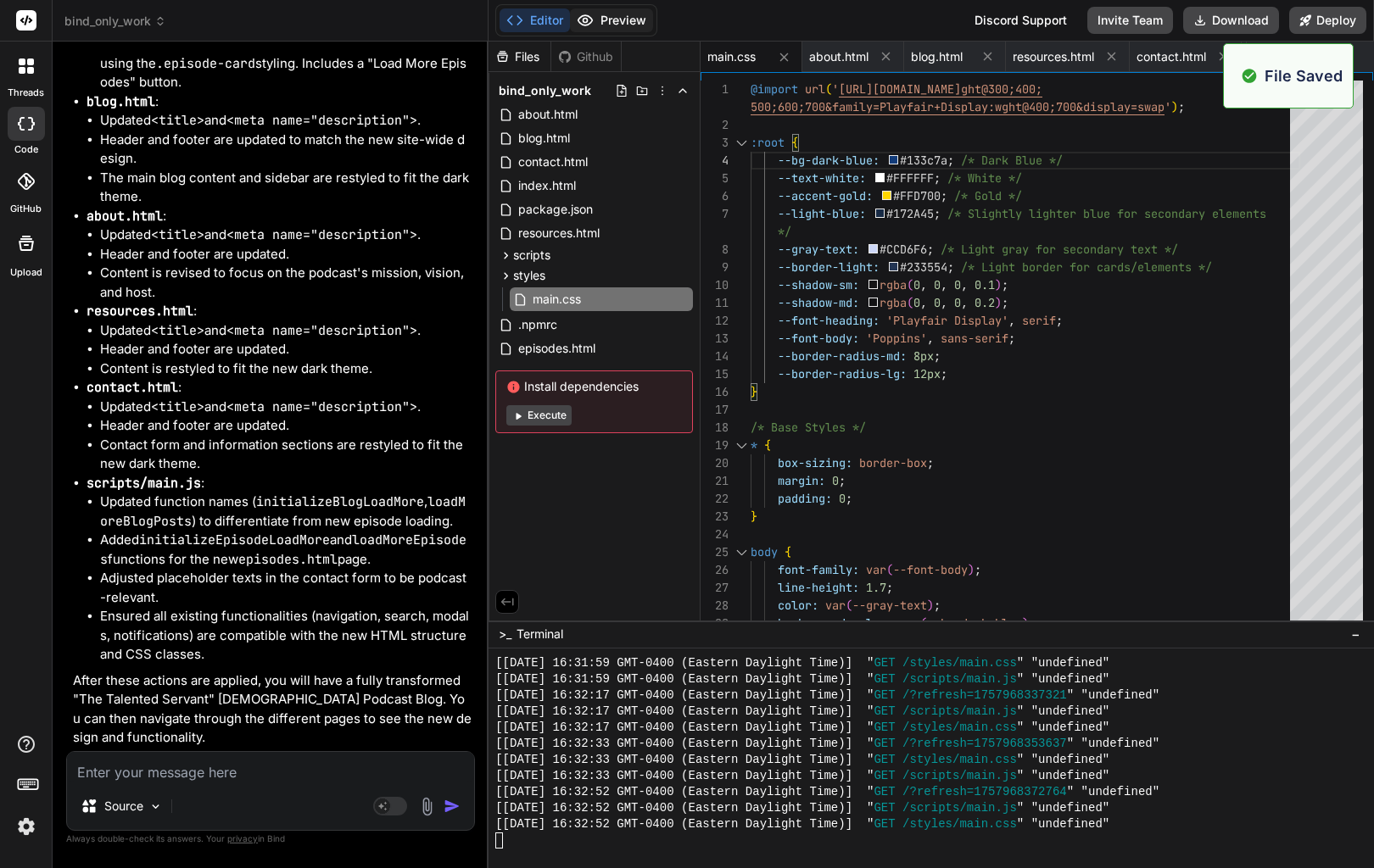
click at [625, 21] on button "Preview" at bounding box center [611, 20] width 83 height 24
